Goal: Task Accomplishment & Management: Manage account settings

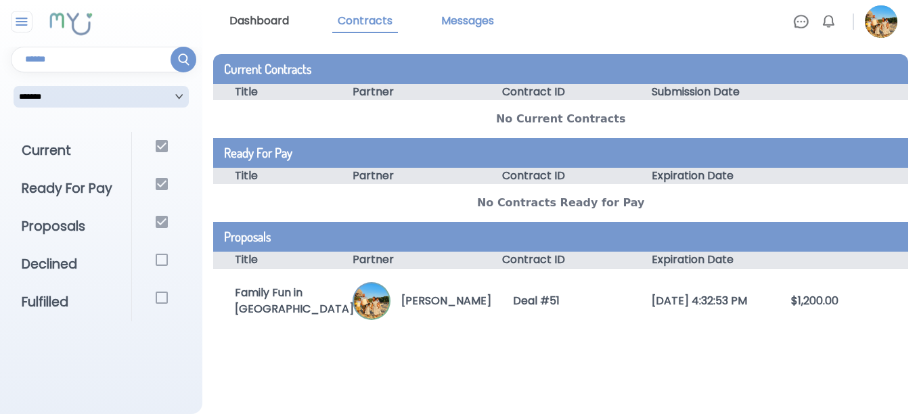
click at [474, 17] on link "Messages" at bounding box center [468, 21] width 64 height 23
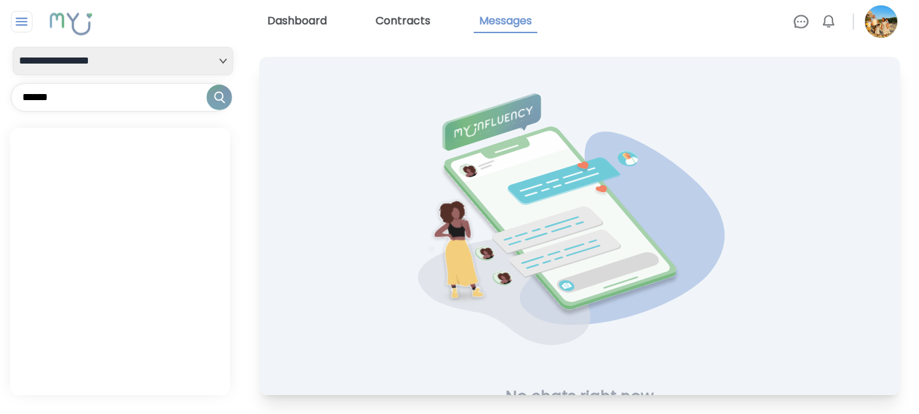
scroll to position [66, 0]
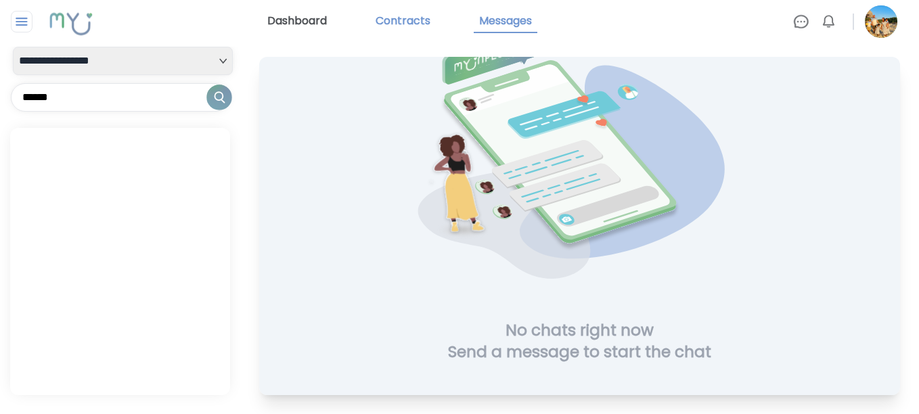
click at [392, 18] on link "Contracts" at bounding box center [403, 21] width 66 height 23
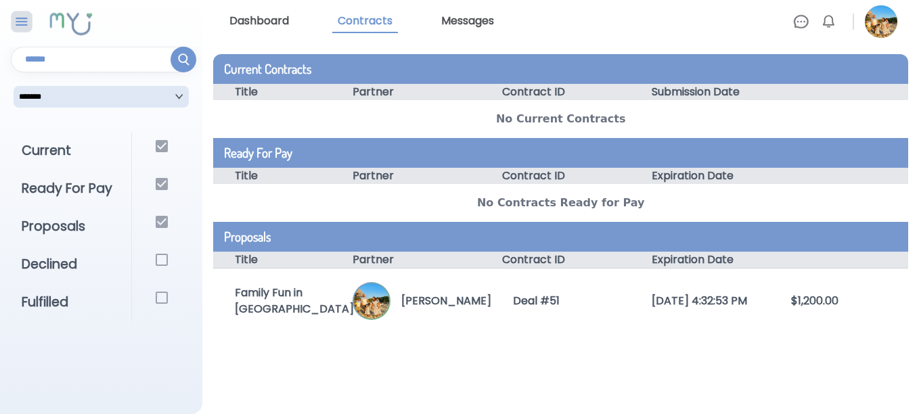
click at [20, 25] on img at bounding box center [22, 22] width 17 height 16
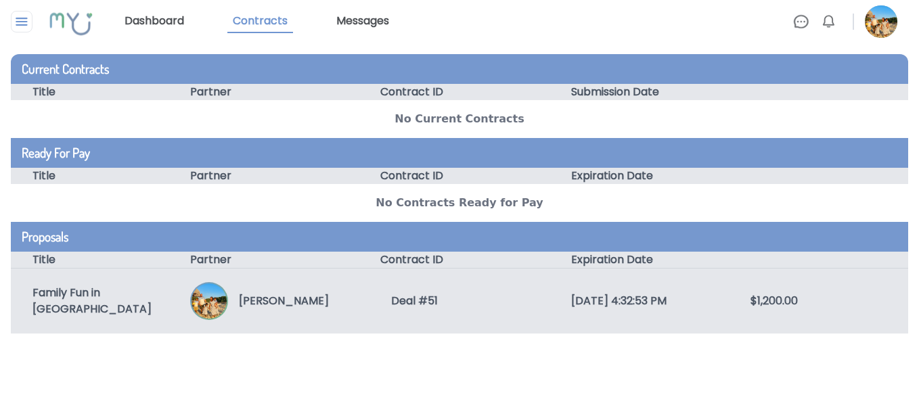
click at [88, 302] on div "Family Fun in Alpharetta" at bounding box center [100, 301] width 179 height 32
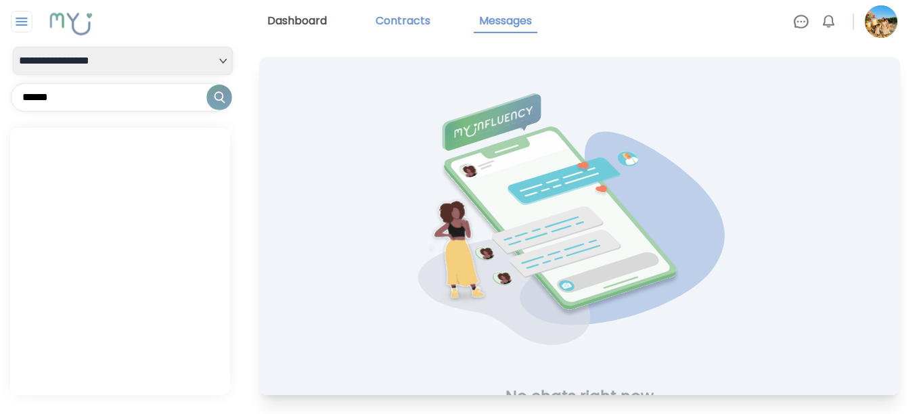
click at [403, 24] on link "Contracts" at bounding box center [403, 21] width 66 height 23
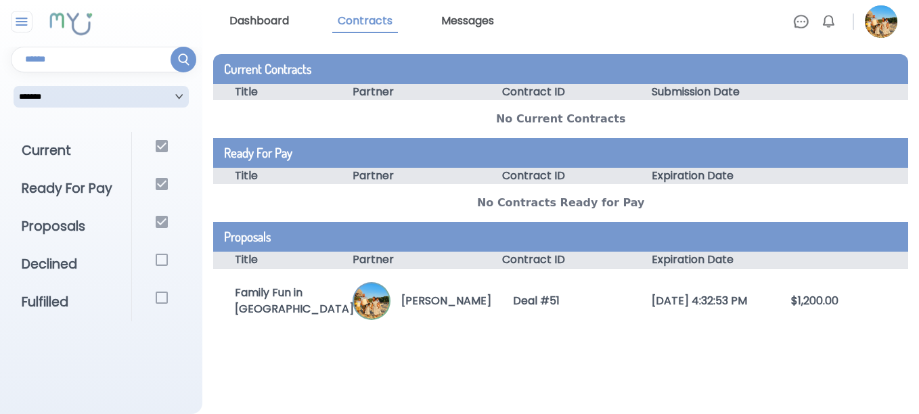
click at [801, 25] on img at bounding box center [801, 22] width 16 height 16
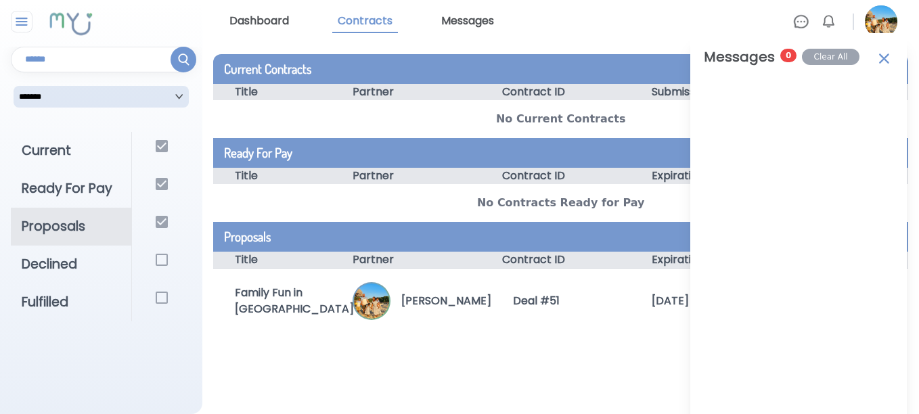
click at [71, 230] on div "Proposals" at bounding box center [71, 227] width 120 height 38
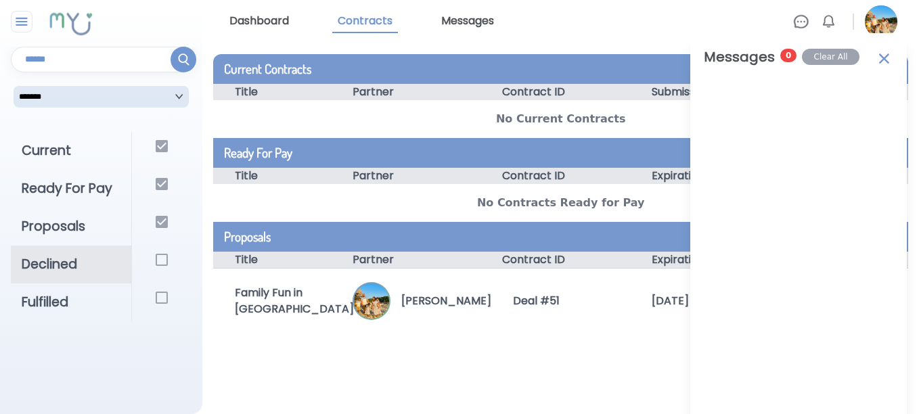
click at [72, 258] on div "Declined" at bounding box center [71, 265] width 120 height 38
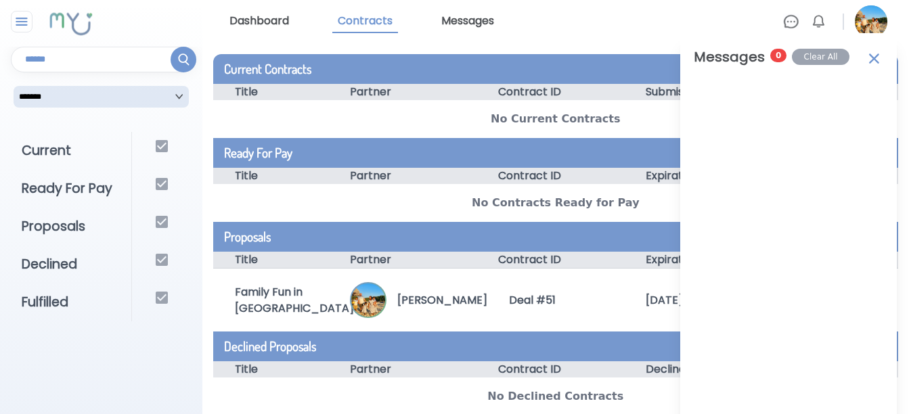
click at [874, 56] on img at bounding box center [874, 57] width 18 height 21
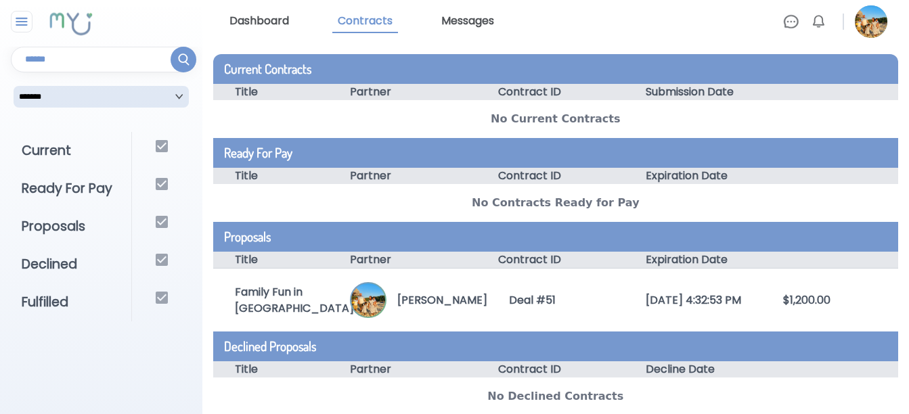
click at [306, 55] on div "Current Contracts" at bounding box center [555, 69] width 685 height 30
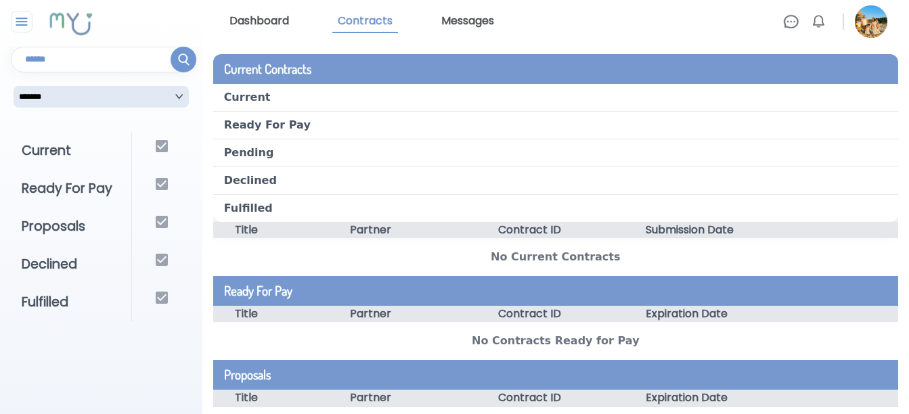
click at [284, 21] on link "Dashboard" at bounding box center [259, 21] width 70 height 23
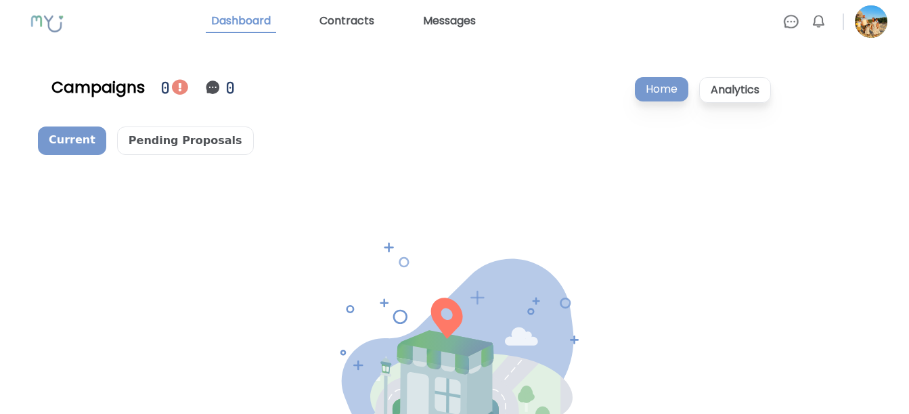
click at [179, 85] on img at bounding box center [180, 87] width 16 height 16
click at [750, 95] on p "Analytics" at bounding box center [735, 90] width 72 height 26
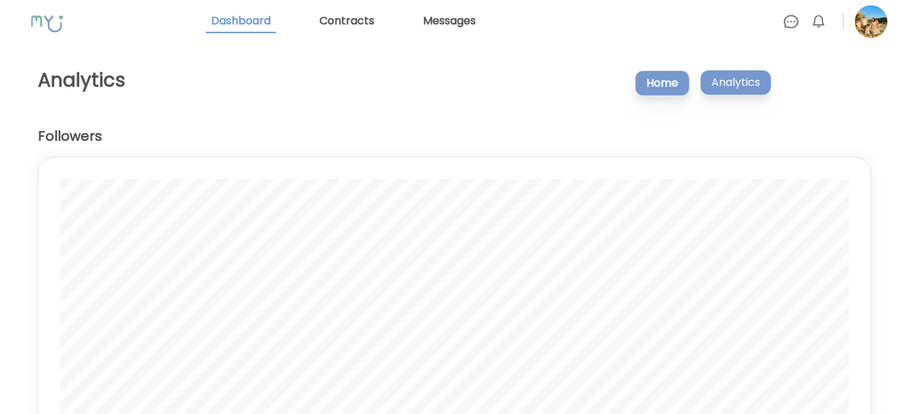
click at [660, 83] on p "Home" at bounding box center [662, 83] width 55 height 26
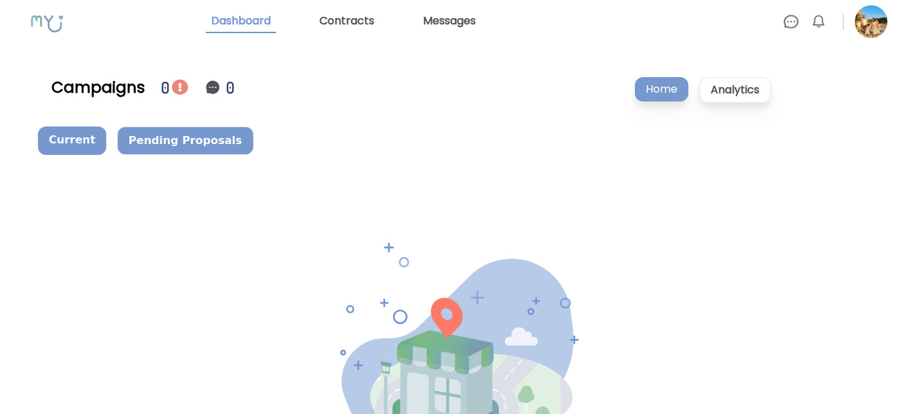
click at [170, 143] on p "Pending Proposals" at bounding box center [185, 141] width 137 height 28
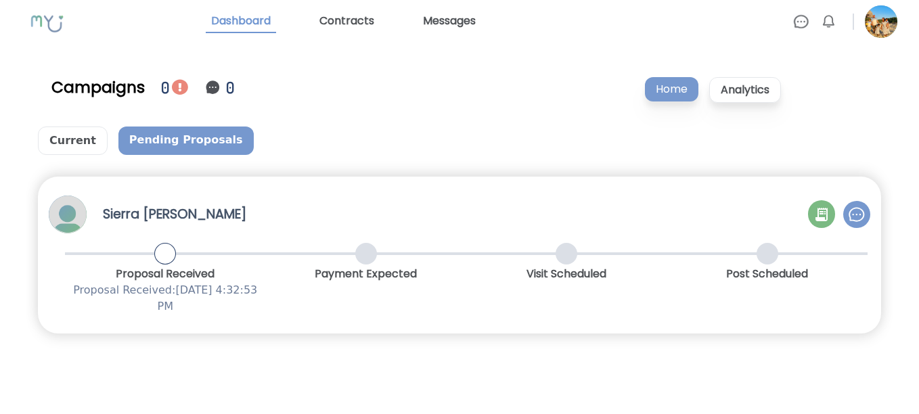
click at [859, 213] on img at bounding box center [856, 214] width 16 height 16
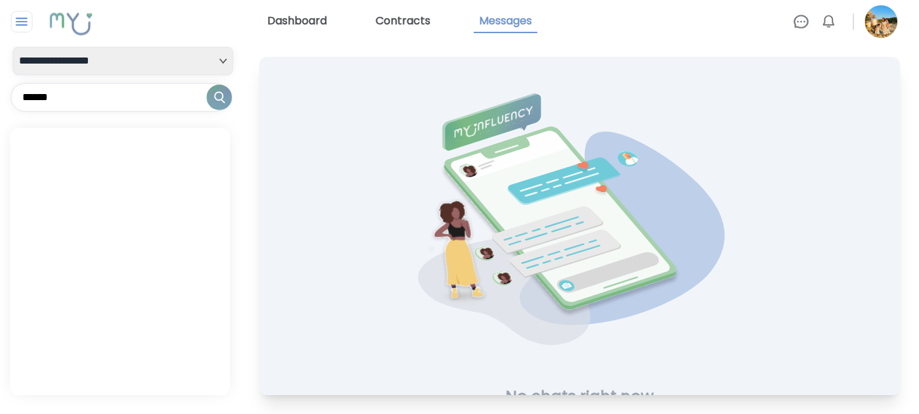
click at [78, 88] on input "text" at bounding box center [120, 97] width 219 height 28
type input "**********"
click at [217, 102] on img at bounding box center [219, 98] width 26 height 26
click at [223, 60] on select "**********" at bounding box center [123, 61] width 220 height 28
select select "**"
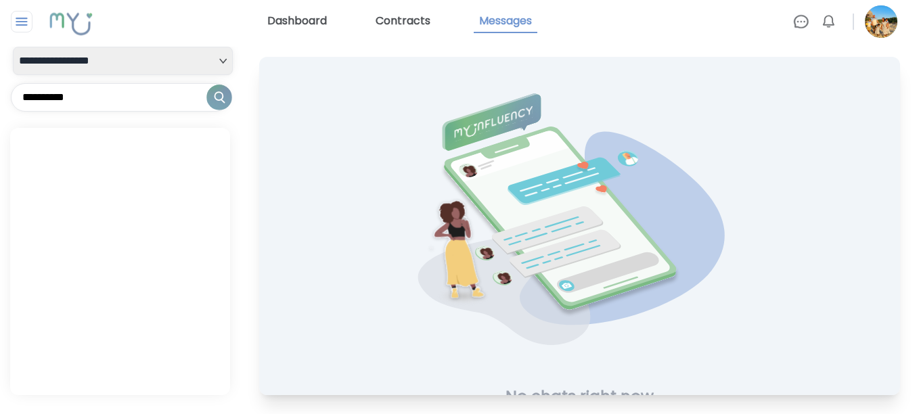
click at [13, 47] on select "**********" at bounding box center [123, 61] width 220 height 28
click at [311, 22] on link "Dashboard" at bounding box center [297, 21] width 70 height 23
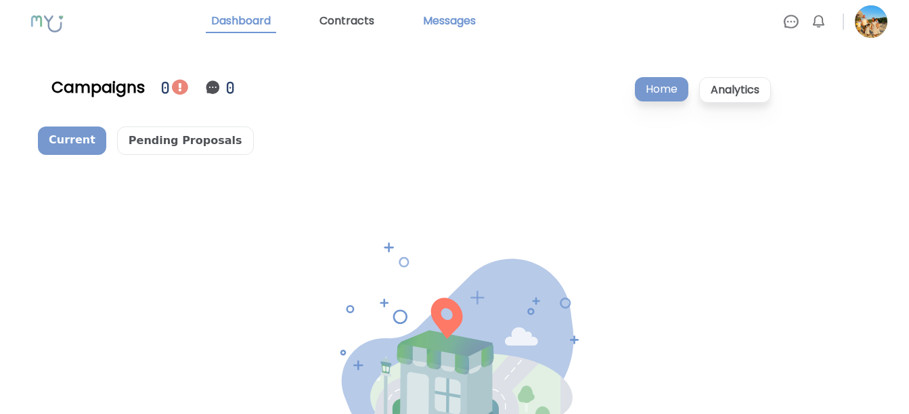
click at [460, 15] on link "Messages" at bounding box center [449, 21] width 64 height 23
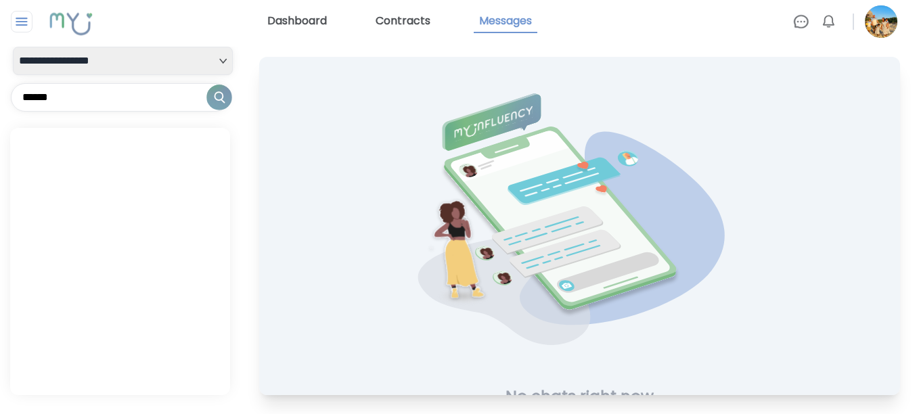
click at [280, 24] on link "Dashboard" at bounding box center [297, 21] width 70 height 23
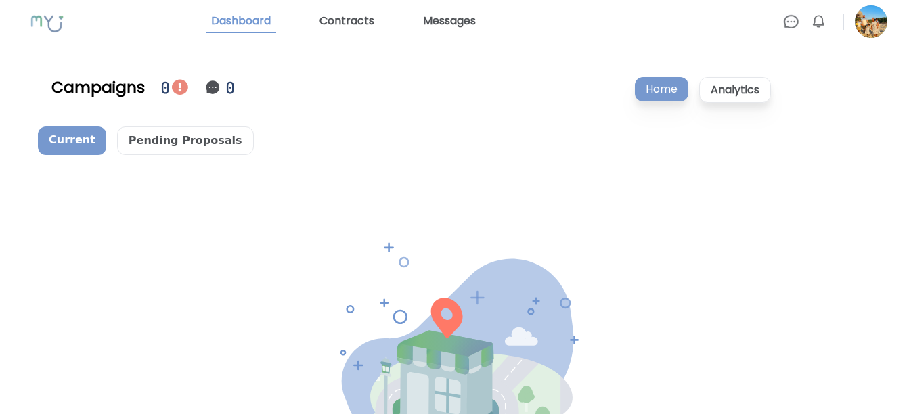
click at [53, 26] on rect at bounding box center [48, 23] width 51 height 44
click at [786, 24] on img at bounding box center [791, 22] width 16 height 16
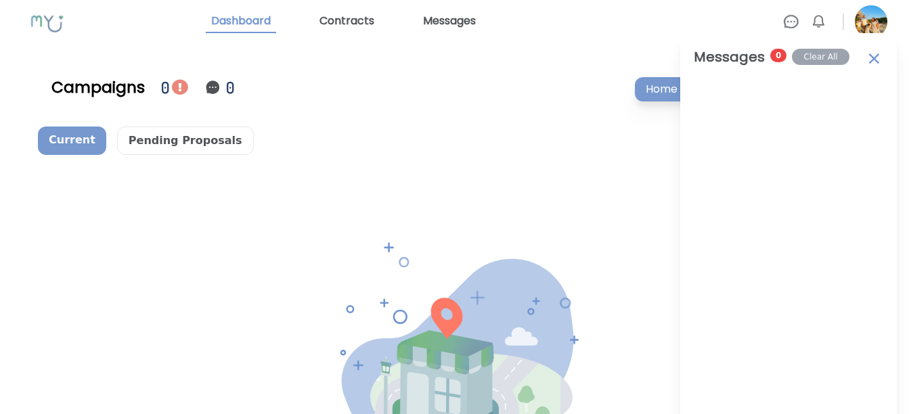
click at [772, 60] on span "0" at bounding box center [778, 56] width 16 height 14
click at [821, 24] on img at bounding box center [818, 22] width 16 height 16
click at [338, 21] on link "Contracts" at bounding box center [347, 21] width 66 height 23
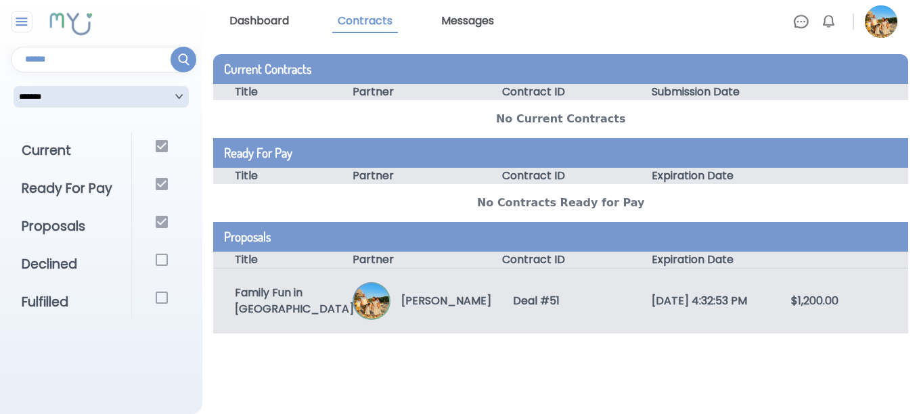
click at [606, 309] on div "Family Fun in Alpharetta Stephanie Transou Deal # 51 8/17/2025, 4:32:53 PM $1,2…" at bounding box center [560, 301] width 695 height 66
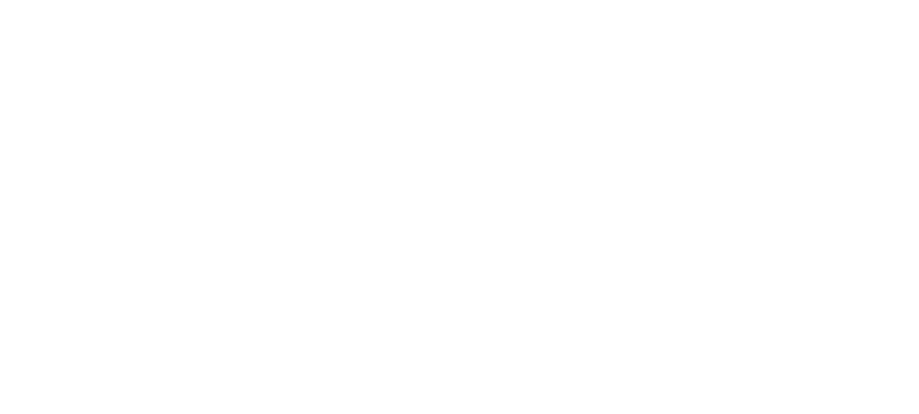
drag, startPoint x: 799, startPoint y: 0, endPoint x: 516, endPoint y: 63, distance: 290.4
click at [516, 0] on html at bounding box center [459, 0] width 919 height 0
